Goal: Transaction & Acquisition: Purchase product/service

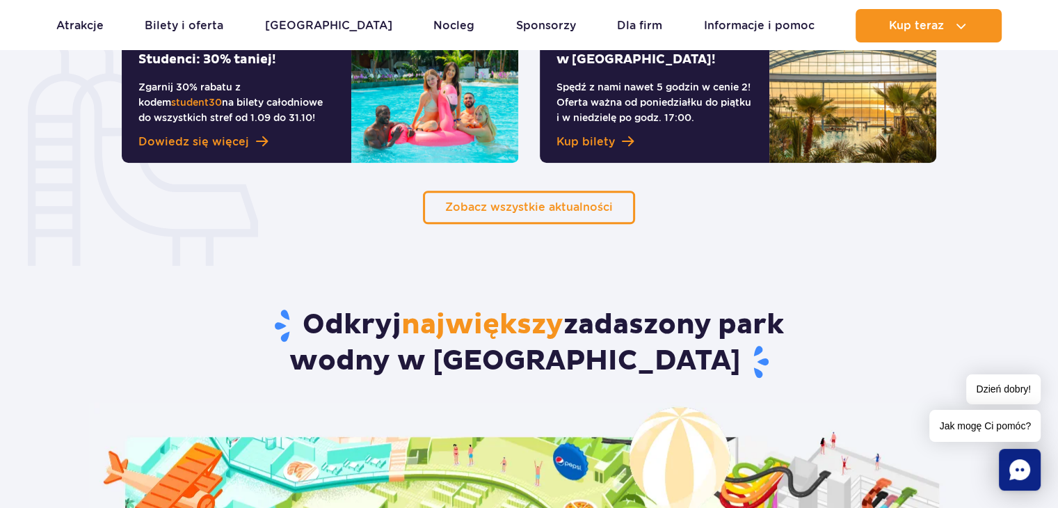
scroll to position [1392, 0]
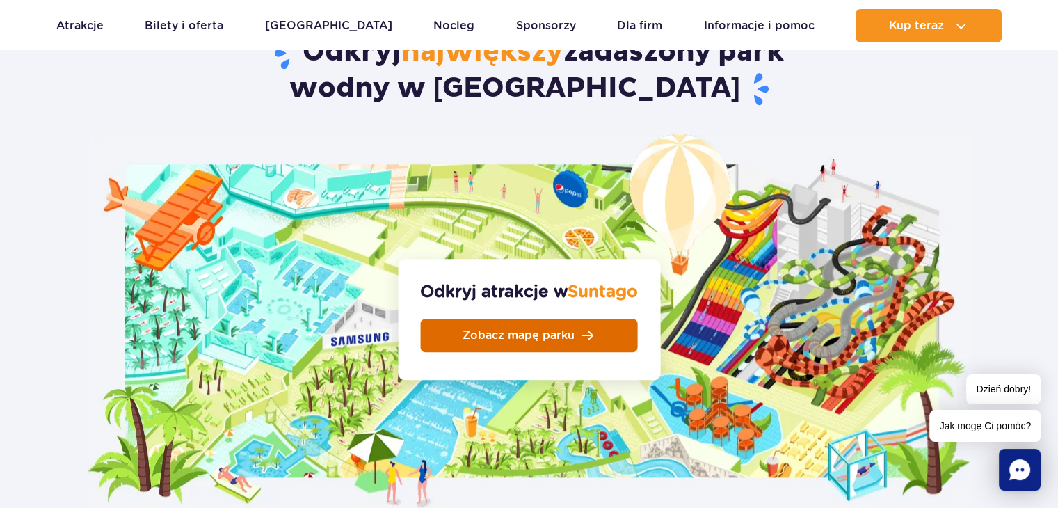
click at [511, 330] on span "Zobacz mapę parku" at bounding box center [519, 335] width 112 height 11
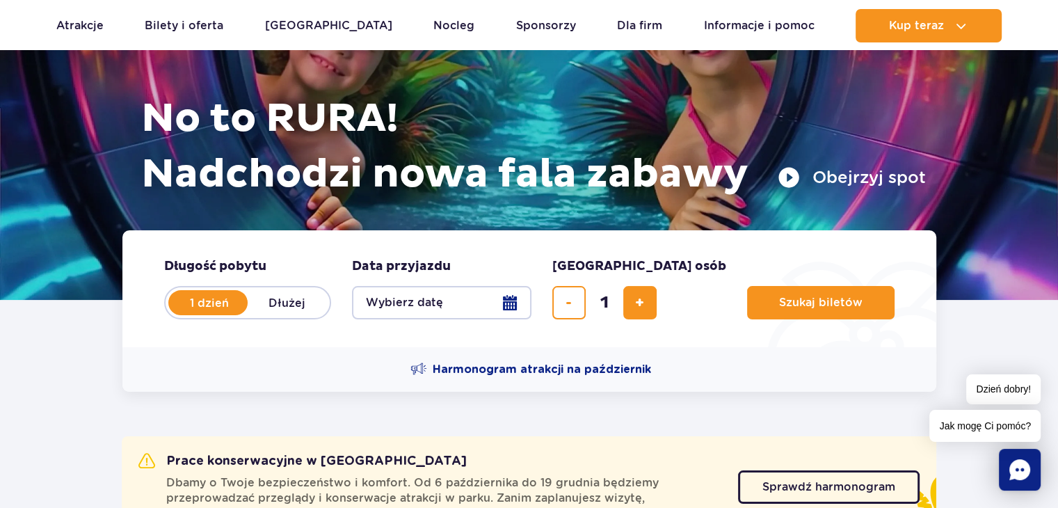
scroll to position [139, 0]
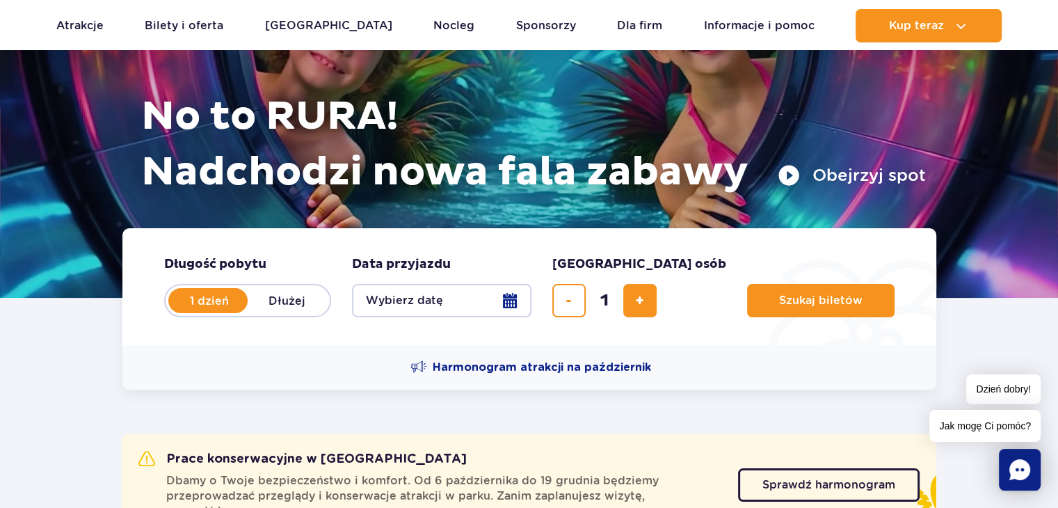
click at [216, 308] on label "1 dzień" at bounding box center [209, 300] width 79 height 29
click at [185, 312] on input "1 dzień" at bounding box center [177, 313] width 15 height 3
drag, startPoint x: 751, startPoint y: 300, endPoint x: 493, endPoint y: 296, distance: 258.9
click at [493, 296] on form "Długość pobytu długość pobytu w hero 1 dzień Dłużej Data przyjazdu data przyjaz…" at bounding box center [529, 286] width 814 height 117
click at [512, 302] on button "Wybierz datę" at bounding box center [442, 300] width 180 height 33
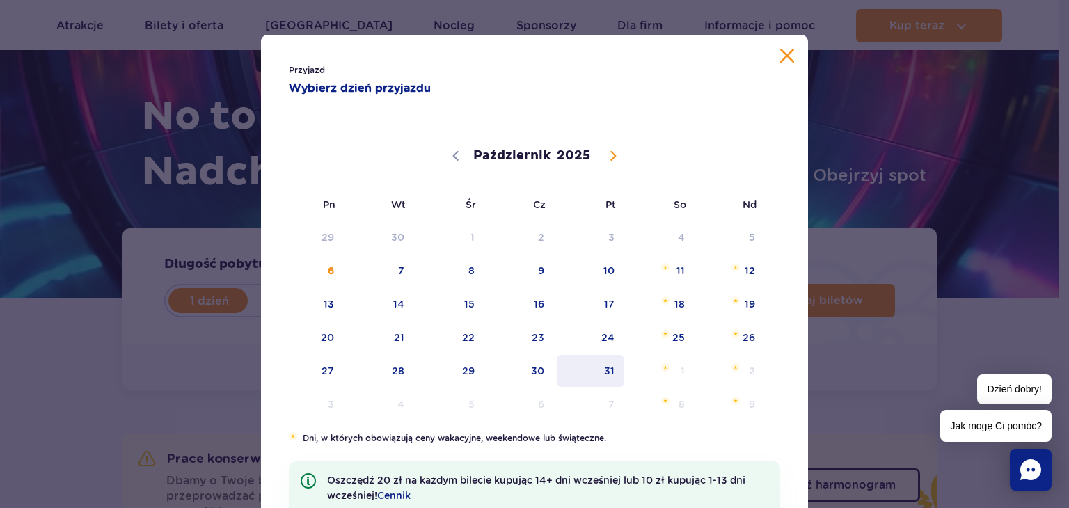
click at [603, 376] on span "31" at bounding box center [590, 371] width 70 height 32
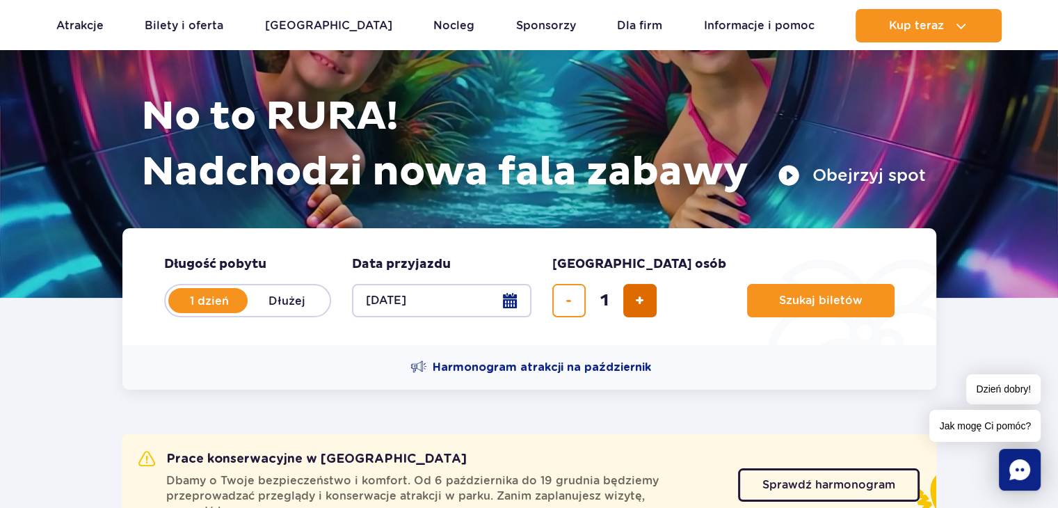
click at [633, 307] on button "dodaj bilet" at bounding box center [639, 300] width 33 height 33
type input "2"
click at [623, 356] on div "Harmonogram atrakcji na październik" at bounding box center [529, 367] width 814 height 45
click at [607, 376] on div "Harmonogram atrakcji na październik" at bounding box center [529, 367] width 814 height 45
click at [607, 370] on span "Harmonogram atrakcji na październik" at bounding box center [542, 367] width 218 height 15
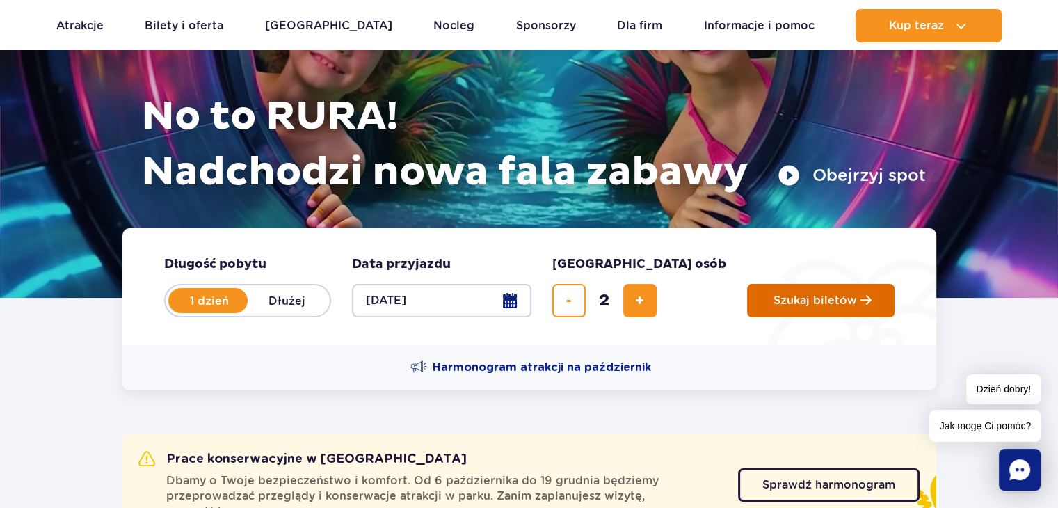
click at [747, 312] on button "Szukaj biletów" at bounding box center [821, 300] width 148 height 33
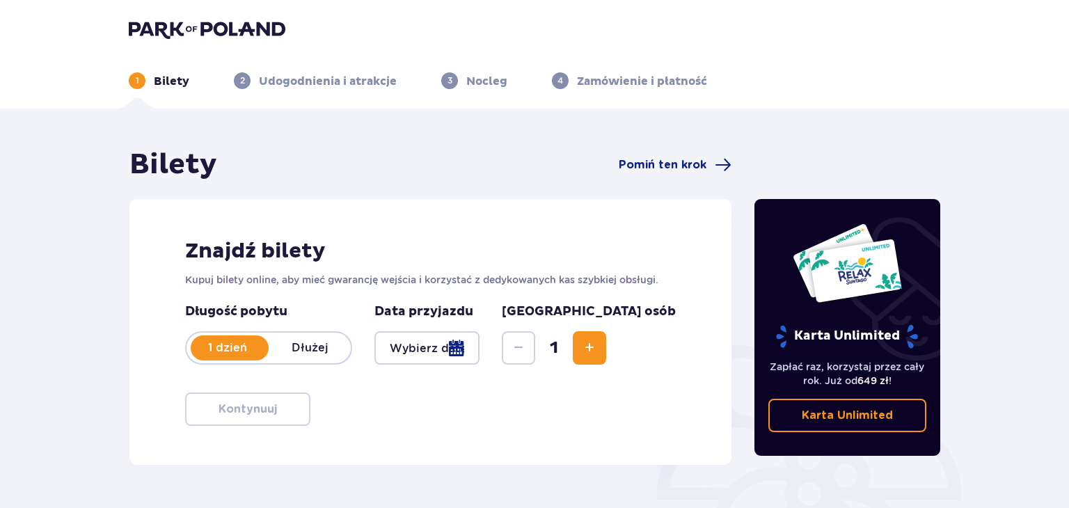
type input "[DATE]"
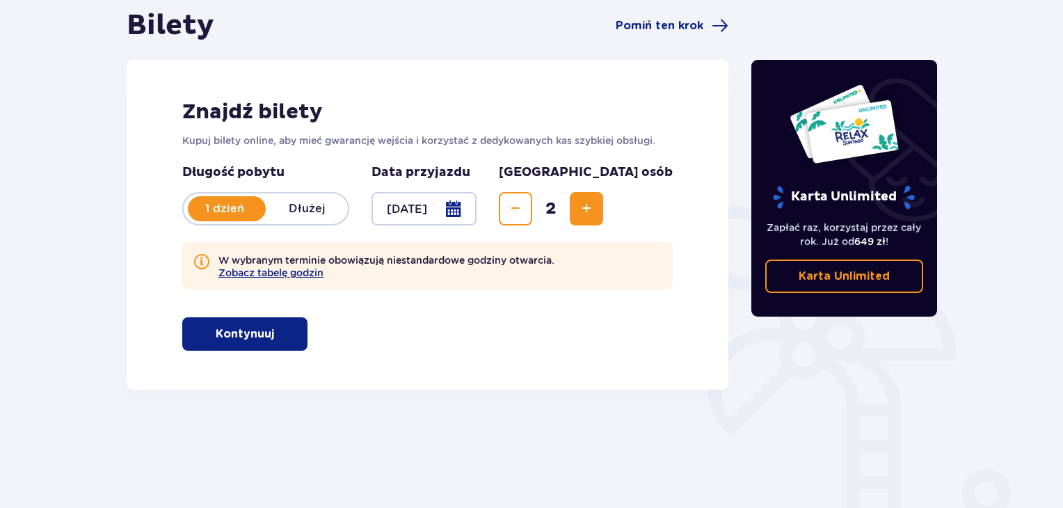
scroll to position [201, 0]
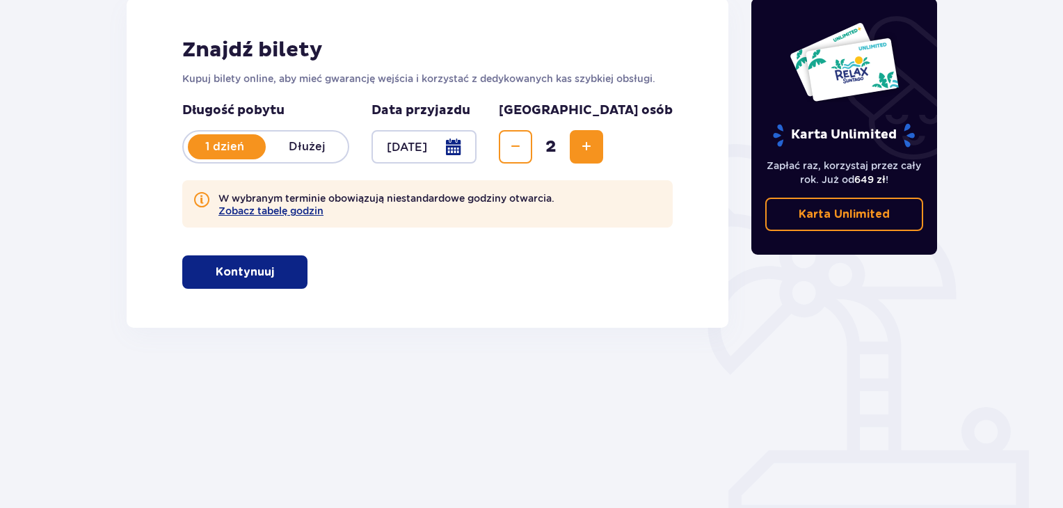
click at [290, 262] on button "Kontynuuj" at bounding box center [244, 271] width 125 height 33
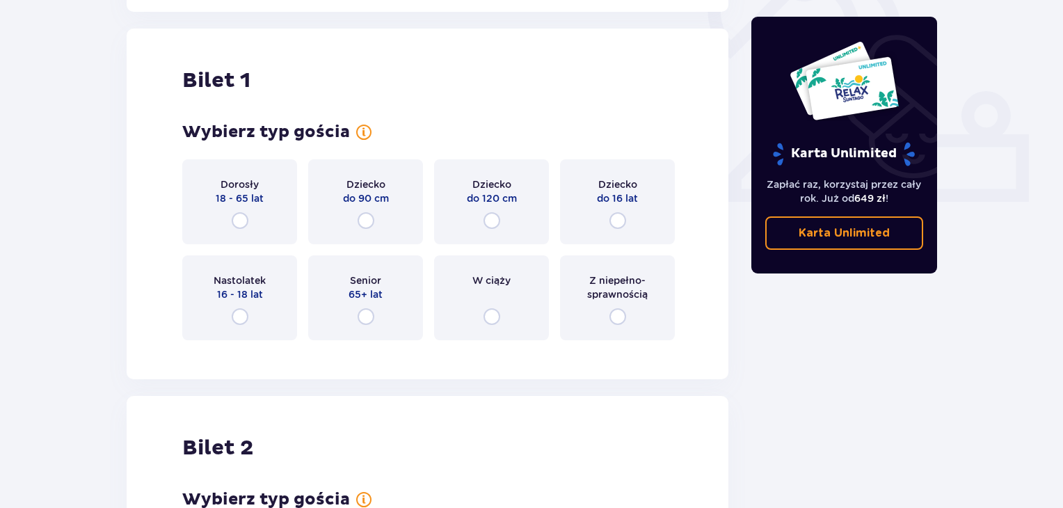
scroll to position [529, 0]
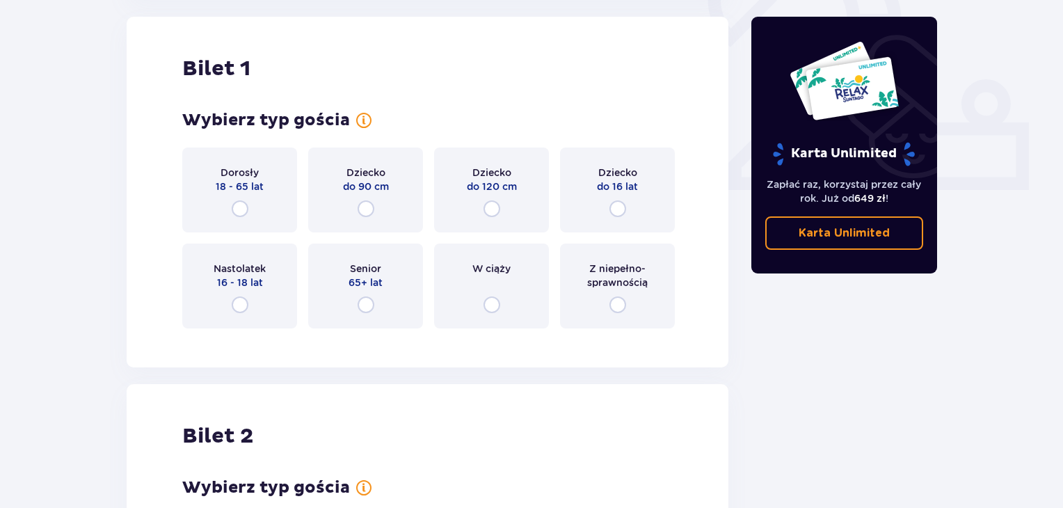
click at [244, 209] on input "radio" at bounding box center [240, 208] width 17 height 17
radio input "true"
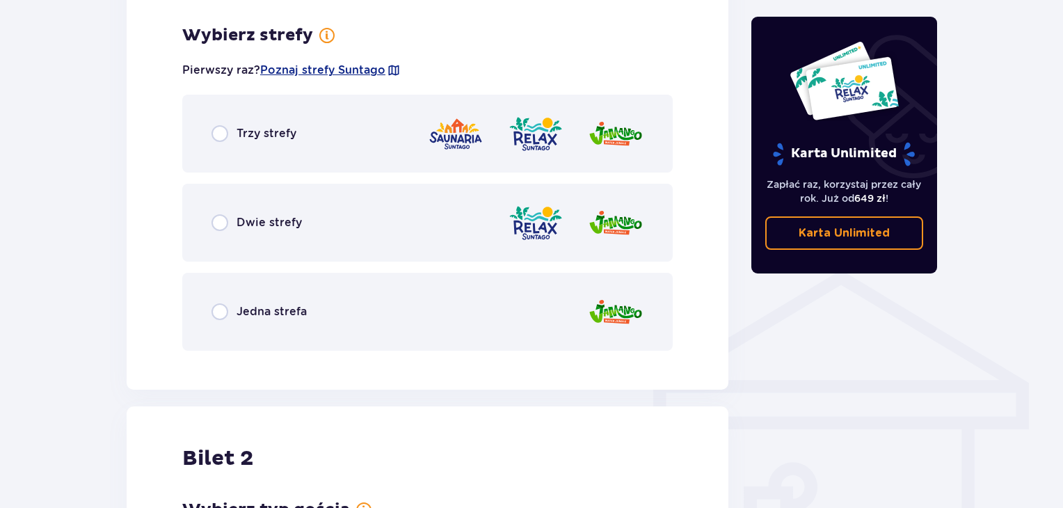
scroll to position [868, 0]
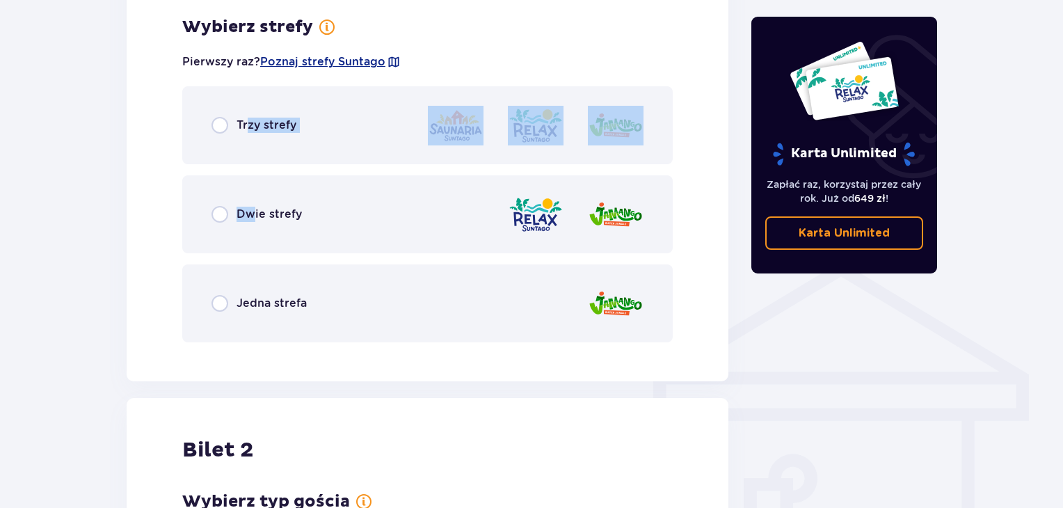
drag, startPoint x: 250, startPoint y: 213, endPoint x: 246, endPoint y: 134, distance: 78.8
click at [246, 134] on div "Trzy strefy Dwie strefy Jedna strefa" at bounding box center [427, 214] width 491 height 256
click at [221, 129] on input "radio" at bounding box center [220, 125] width 17 height 17
radio input "true"
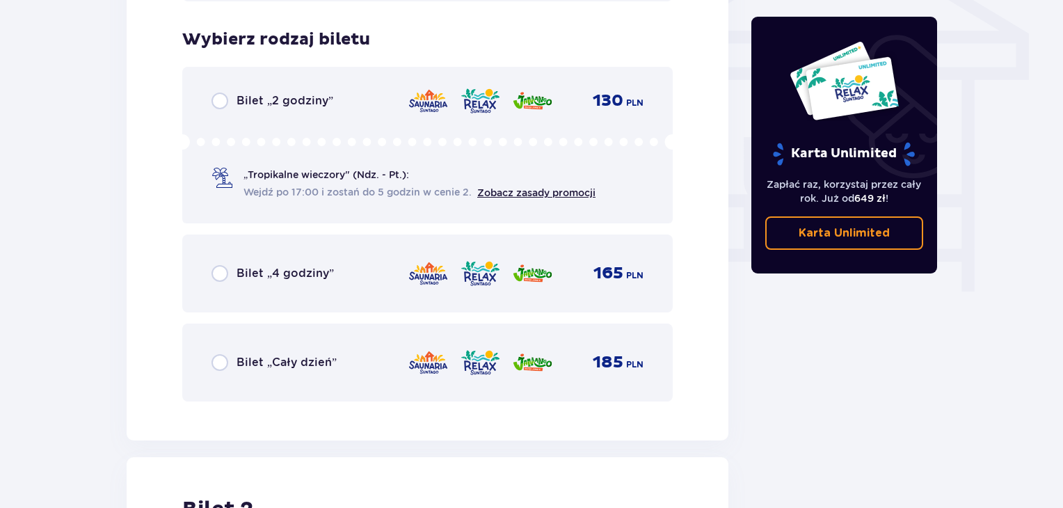
scroll to position [1222, 0]
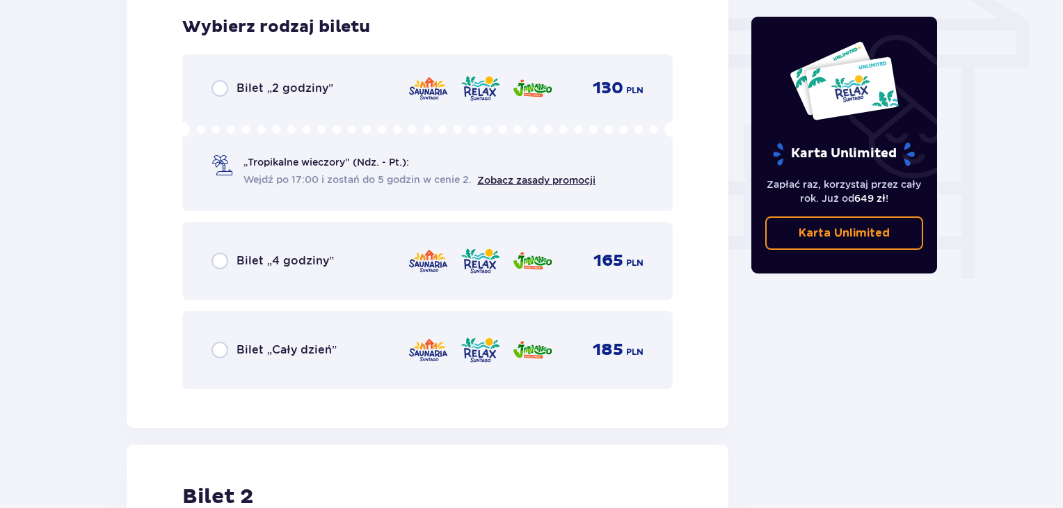
click at [269, 182] on span "Wejdź po 17:00 i zostań do 5 godzin w cenie 2." at bounding box center [358, 180] width 228 height 14
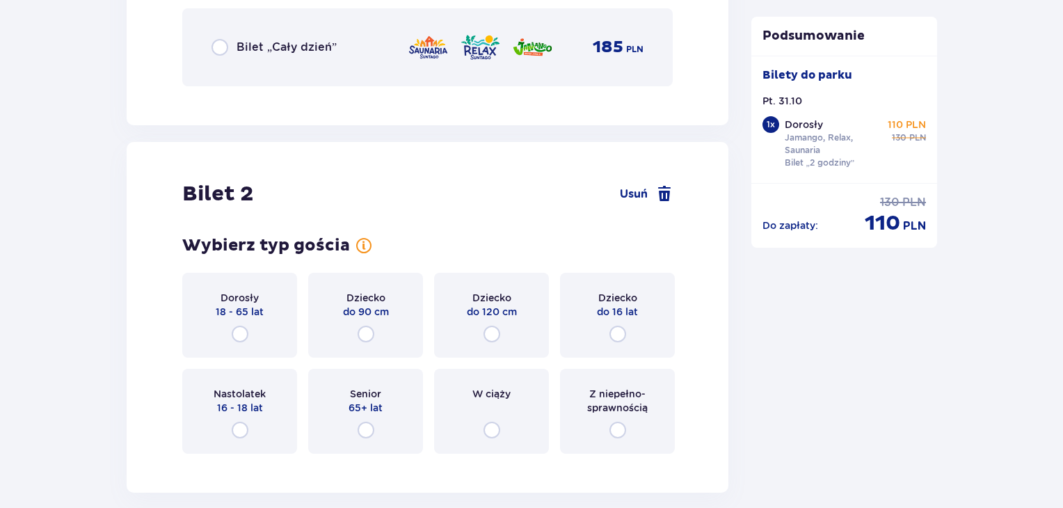
scroll to position [1531, 0]
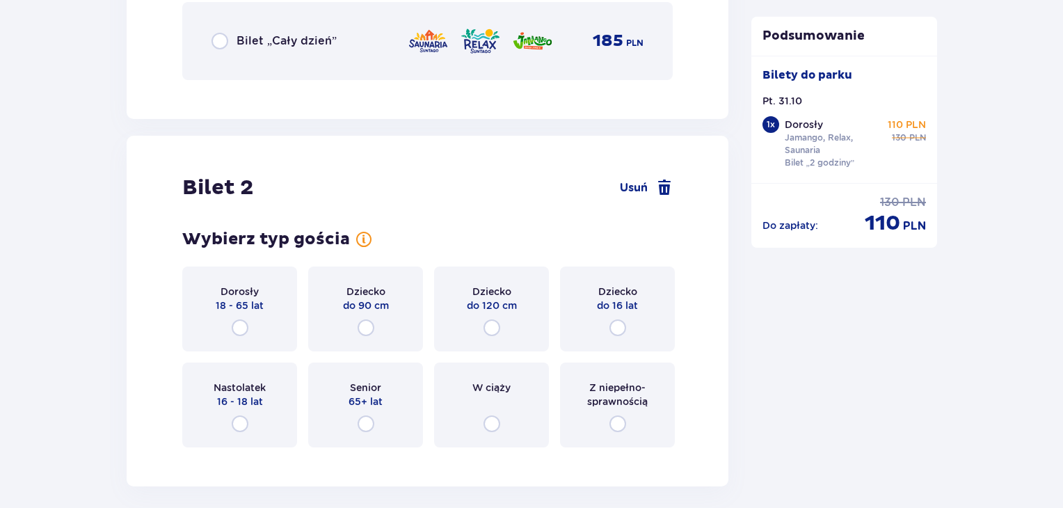
click at [262, 317] on div "Dorosły 18 - 65 lat" at bounding box center [239, 309] width 115 height 85
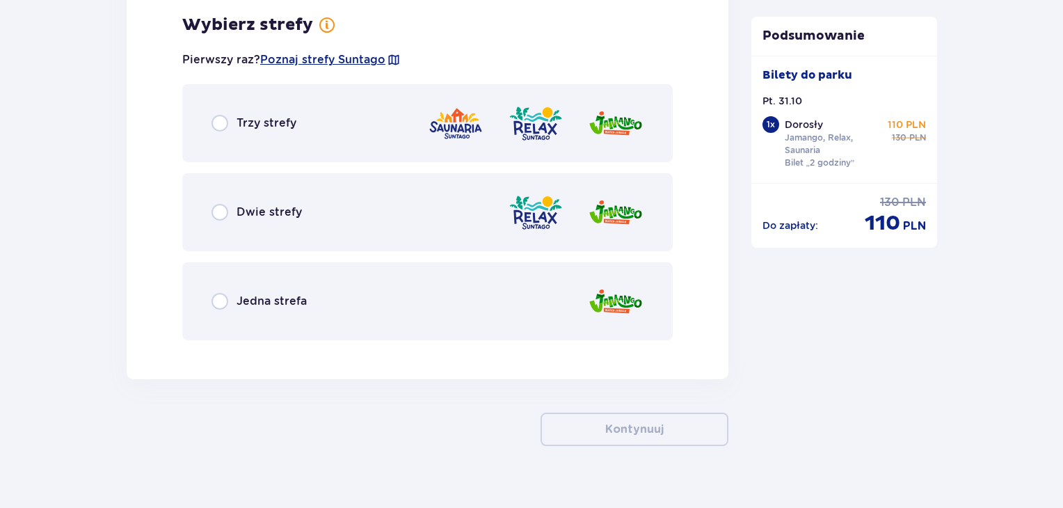
click at [266, 150] on div "Trzy strefy" at bounding box center [427, 123] width 491 height 78
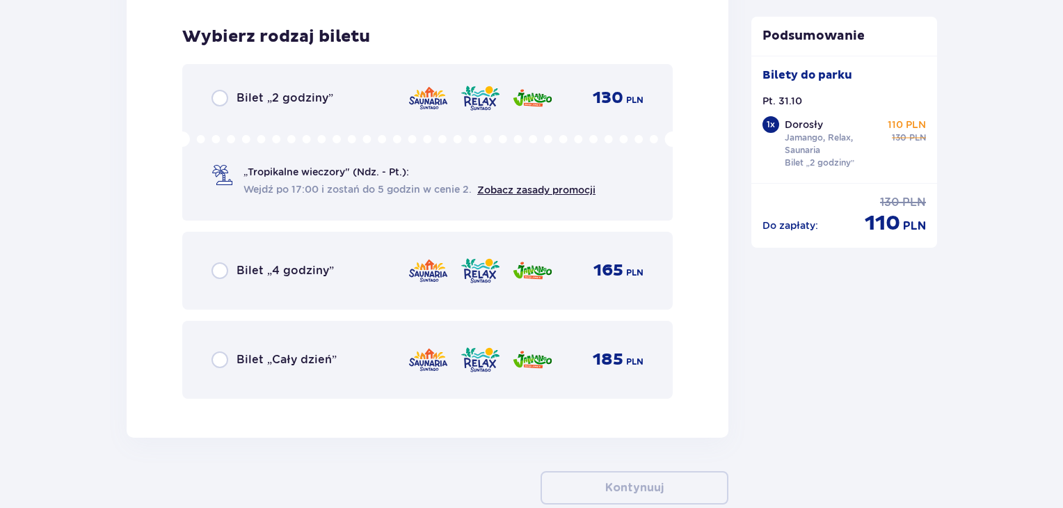
scroll to position [2343, 0]
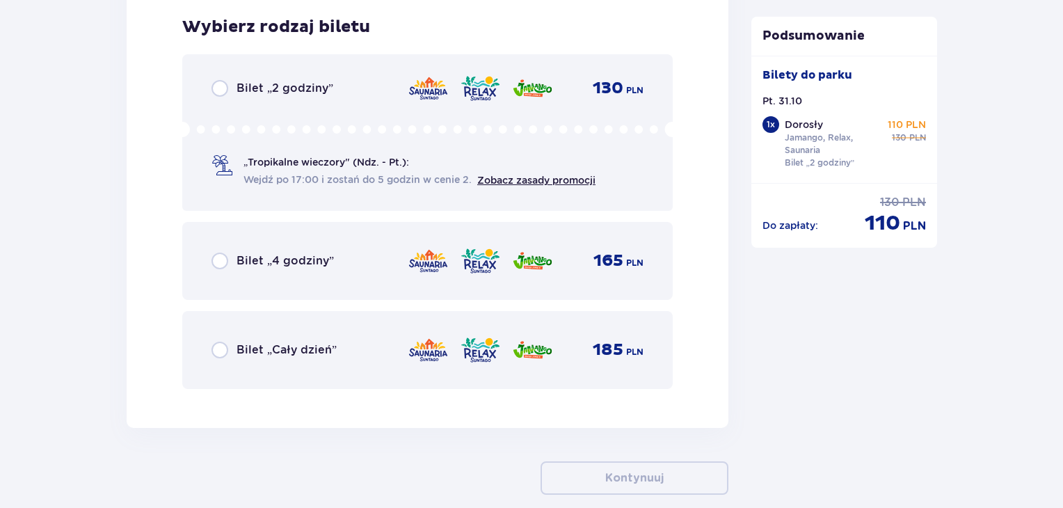
click at [269, 86] on span "Bilet „2 godziny”" at bounding box center [285, 88] width 97 height 15
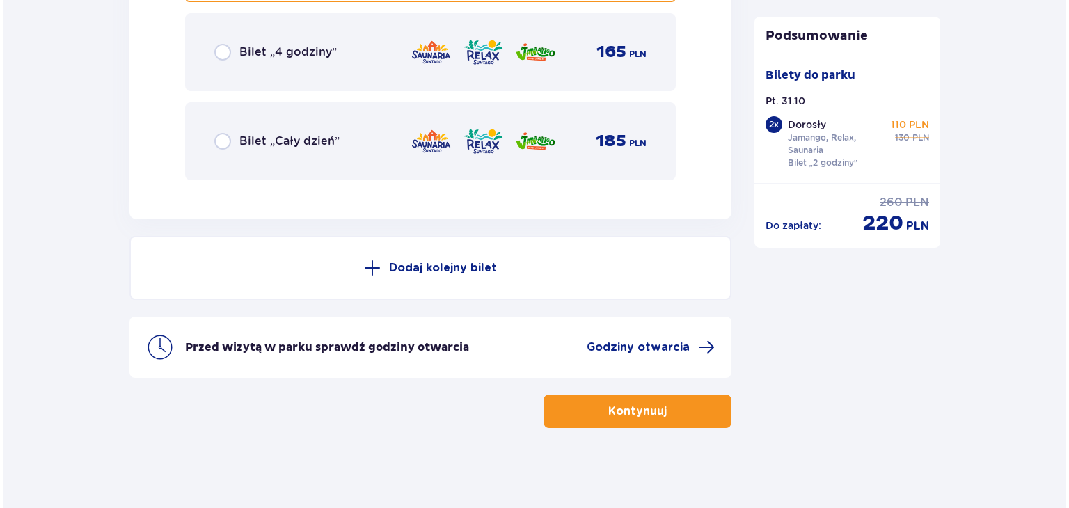
scroll to position [2554, 0]
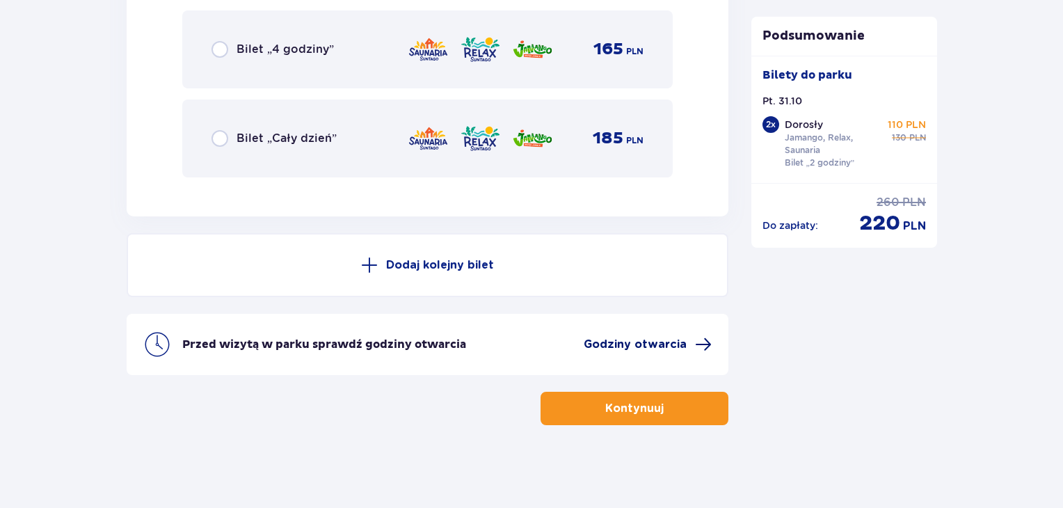
click at [614, 344] on span "Godziny otwarcia" at bounding box center [635, 344] width 103 height 15
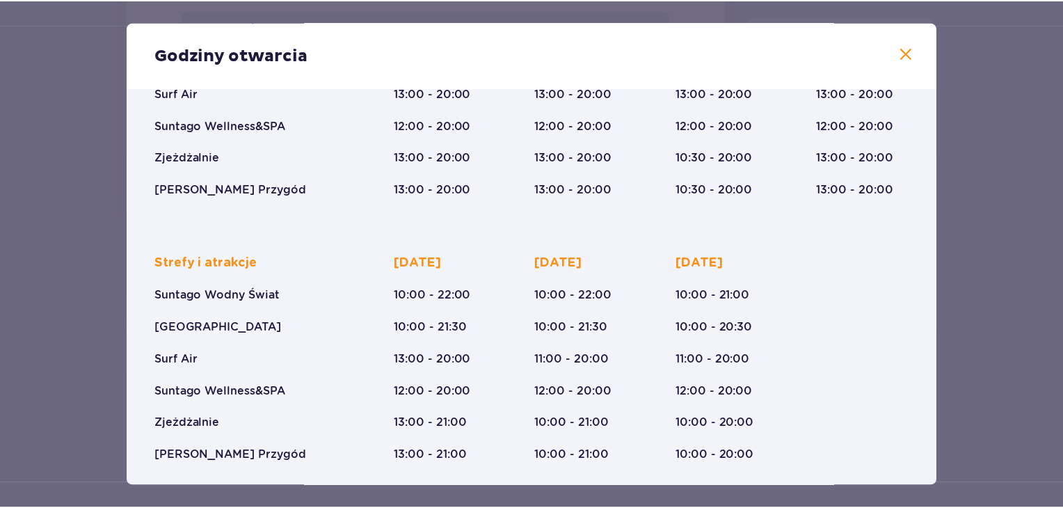
scroll to position [228, 0]
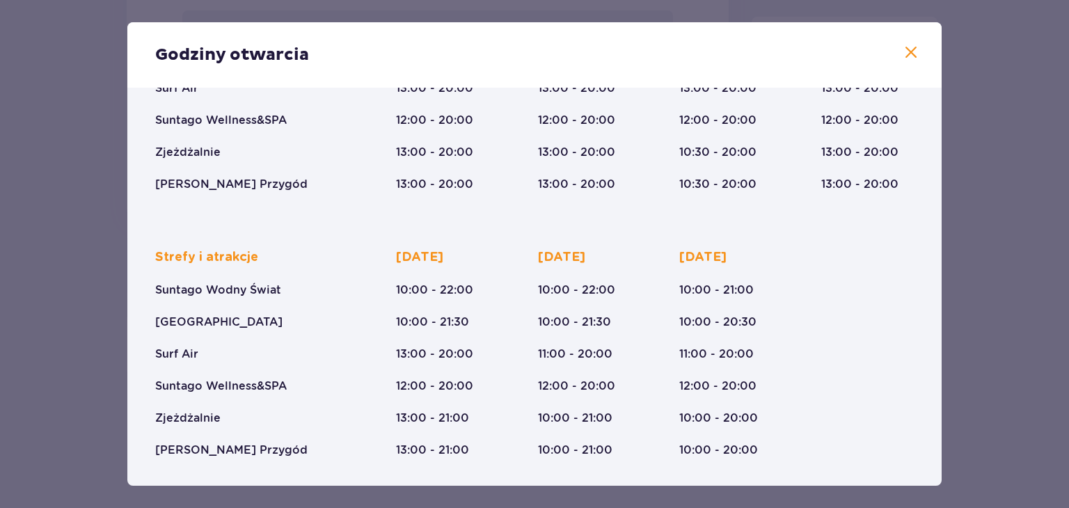
click at [906, 52] on span at bounding box center [910, 53] width 17 height 17
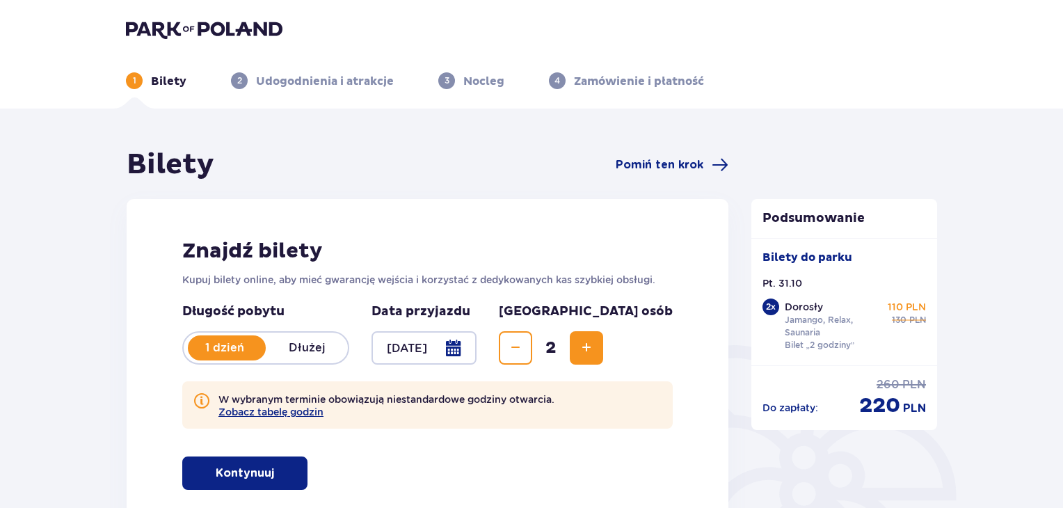
click at [444, 345] on div at bounding box center [424, 347] width 105 height 33
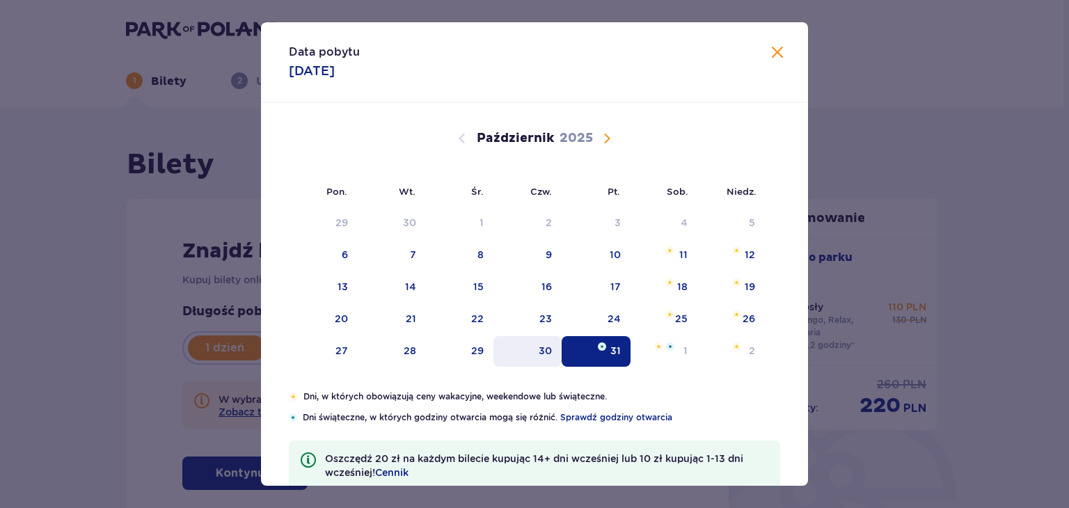
click at [528, 353] on div "30" at bounding box center [527, 351] width 69 height 31
type input "30.10.25"
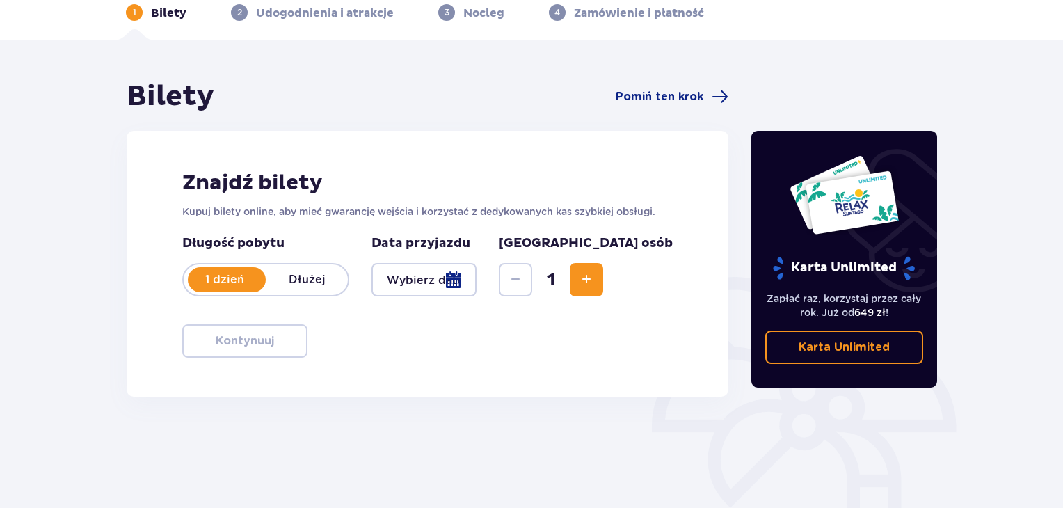
scroll to position [201, 0]
